Goal: Go to known website: Access a specific website the user already knows

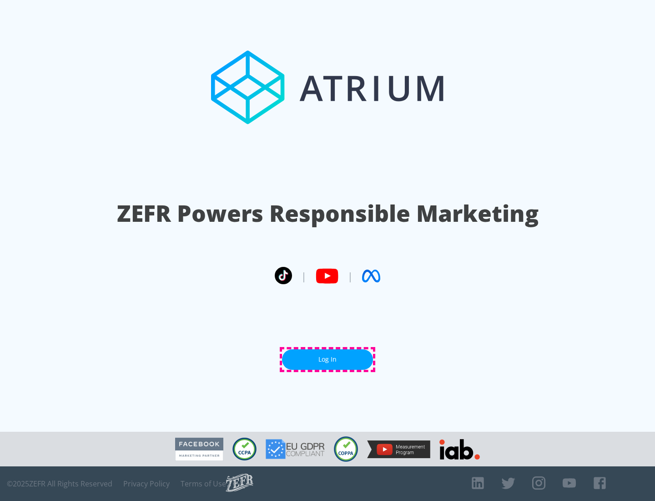
click at [328, 359] on link "Log In" at bounding box center [327, 359] width 91 height 20
